Goal: Task Accomplishment & Management: Manage account settings

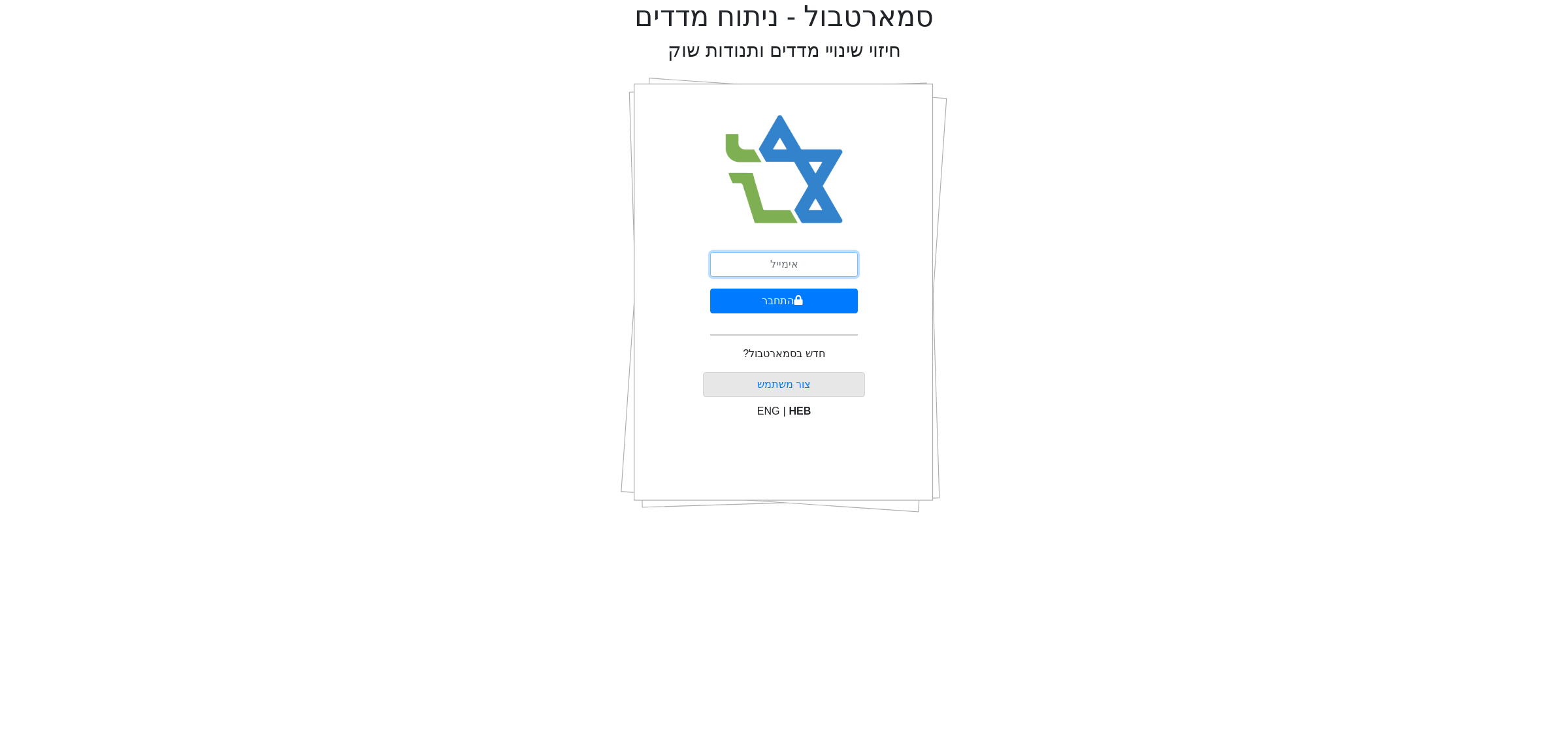
click at [791, 269] on input "email" at bounding box center [784, 264] width 148 height 25
type input "ם"
type input "[EMAIL_ADDRESS][DOMAIN_NAME]"
click at [805, 305] on button "התחבר" at bounding box center [784, 301] width 148 height 25
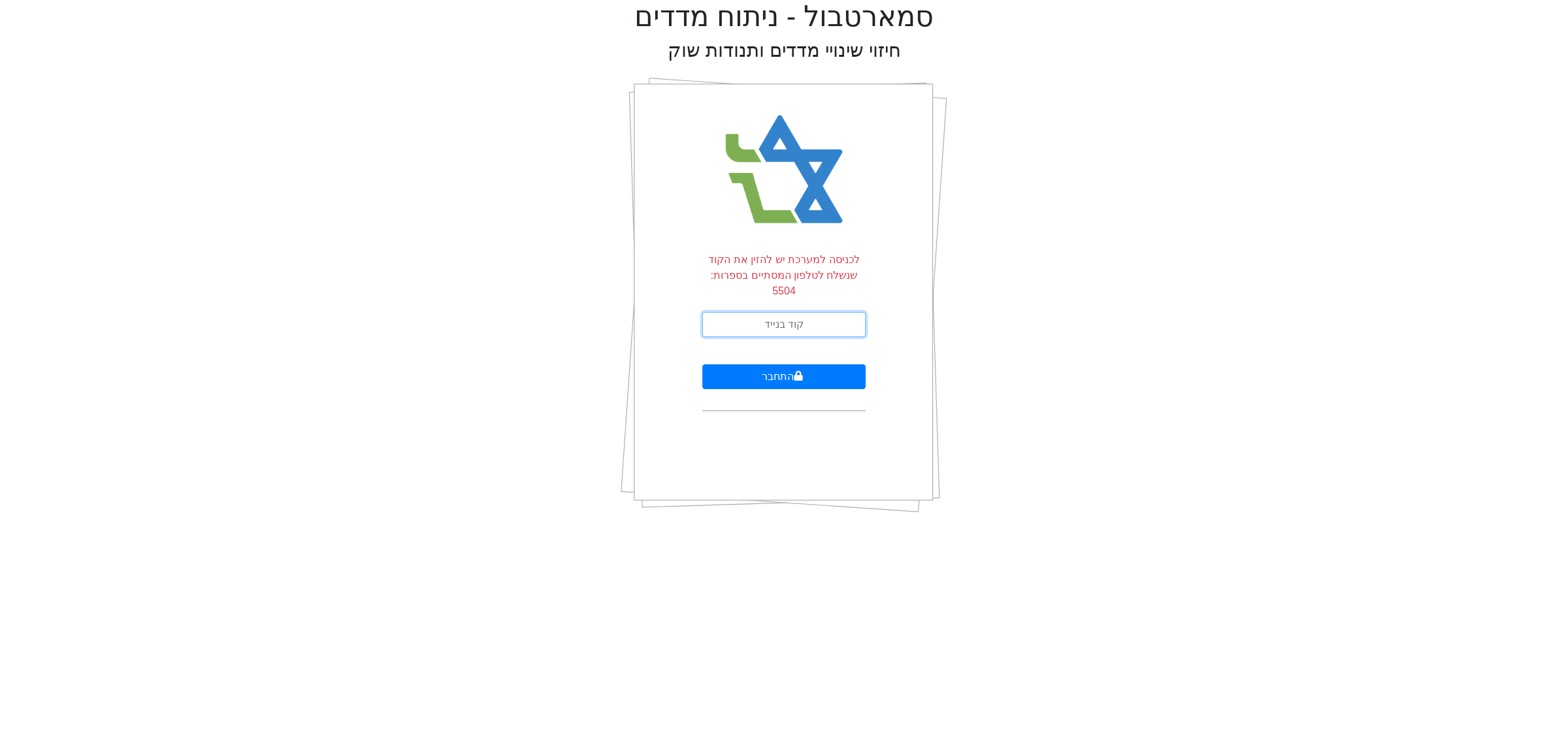
click at [805, 312] on input "text" at bounding box center [784, 325] width 164 height 25
type input "333870"
click at [702, 365] on button "התחבר" at bounding box center [784, 377] width 164 height 25
